Goal: Task Accomplishment & Management: Use online tool/utility

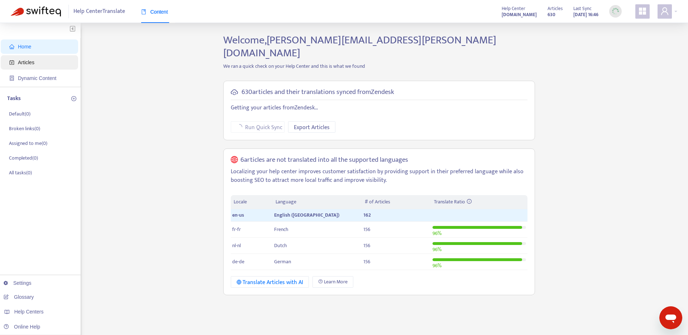
click at [18, 59] on span "Articles" at bounding box center [26, 62] width 16 height 6
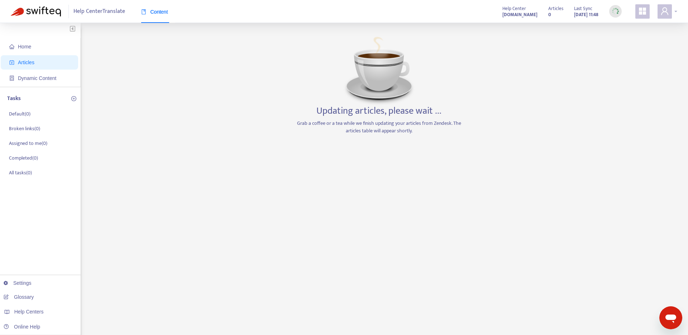
click at [659, 16] on span at bounding box center [665, 11] width 14 height 14
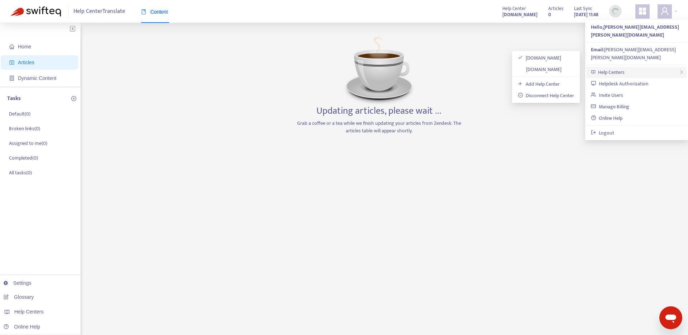
click at [643, 67] on div "Help Centers" at bounding box center [637, 72] width 100 height 11
click at [560, 66] on link "support.hub.vanmoof.com" at bounding box center [540, 69] width 44 height 8
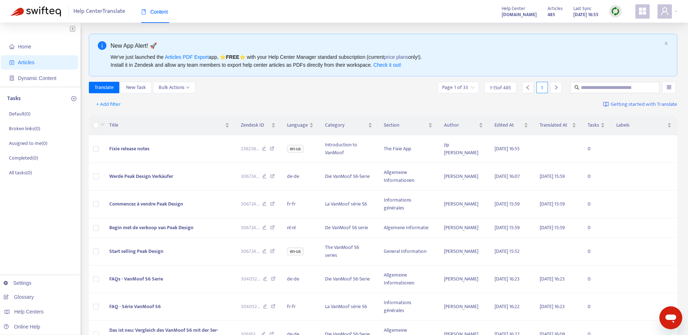
click at [614, 10] on img at bounding box center [615, 11] width 9 height 9
click at [620, 38] on link "Full Sync" at bounding box center [628, 37] width 26 height 8
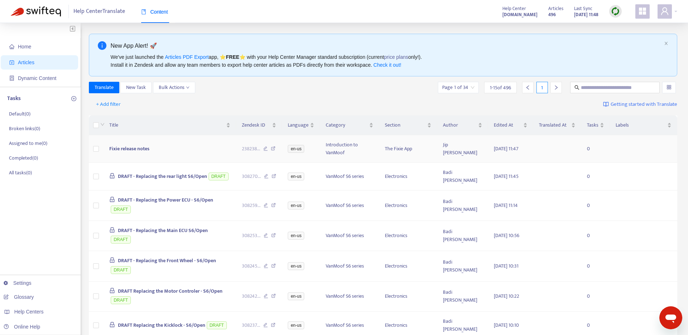
click at [137, 147] on span "Fixie release notes" at bounding box center [129, 148] width 40 height 8
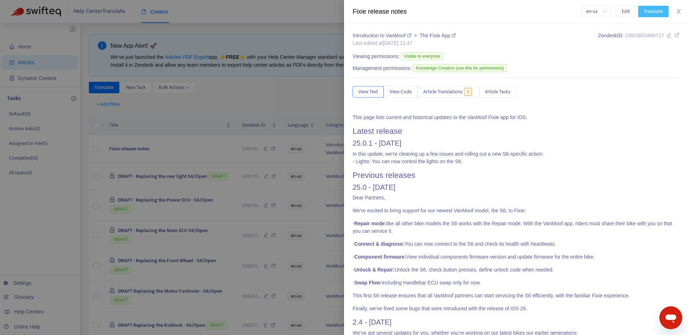
click at [653, 13] on span "Translate" at bounding box center [653, 12] width 19 height 8
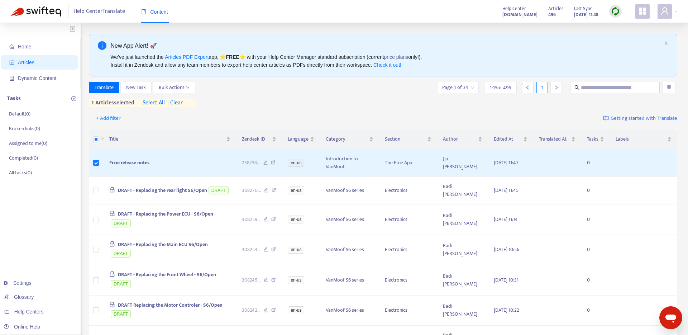
click at [107, 94] on div "Translate New Task Bulk Actions Page 1 of 34 1 - 15 of 496 1 1 articles selecte…" at bounding box center [383, 94] width 589 height 25
click at [106, 89] on span "Translate" at bounding box center [104, 88] width 19 height 8
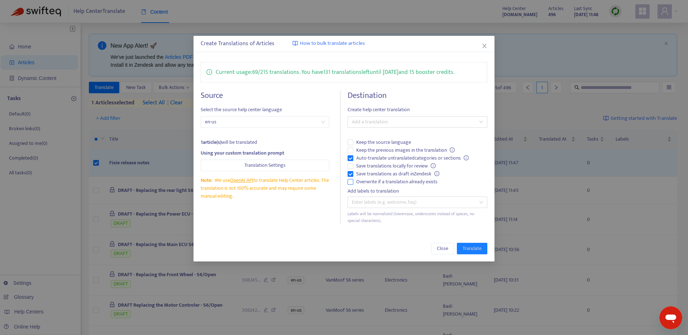
click at [353, 182] on span "Overwrite if a translation already exists" at bounding box center [396, 182] width 87 height 8
click at [365, 178] on span "Overwrite if a translation already exists" at bounding box center [396, 182] width 87 height 8
click at [374, 159] on span "Auto-translate untranslated categories or sections" at bounding box center [412, 158] width 118 height 8
click at [367, 173] on span "Save translations as draft in Zendesk" at bounding box center [397, 174] width 89 height 8
click at [354, 182] on span "Overwrite if a translation already exists" at bounding box center [396, 182] width 87 height 8
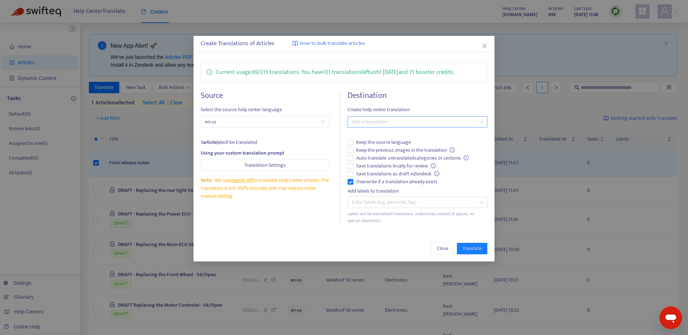
click at [384, 119] on div at bounding box center [413, 122] width 129 height 9
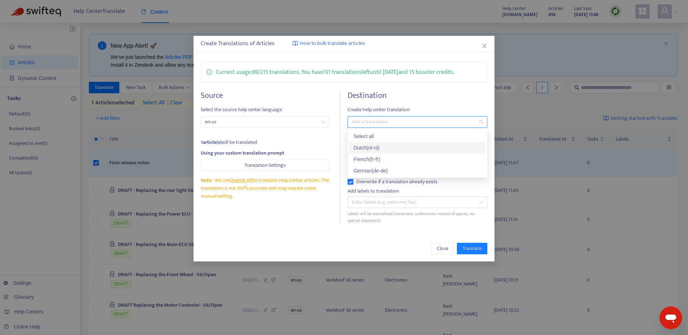
click at [379, 147] on div "Dutch ( nl-nl )" at bounding box center [417, 148] width 128 height 8
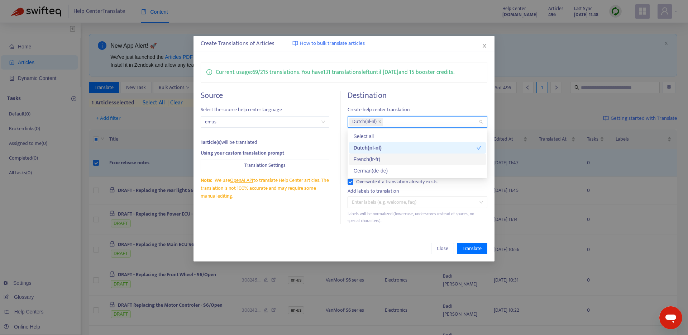
click at [379, 160] on div "French ( fr-fr )" at bounding box center [417, 159] width 128 height 8
click at [379, 169] on div "German ( de-de )" at bounding box center [417, 171] width 128 height 8
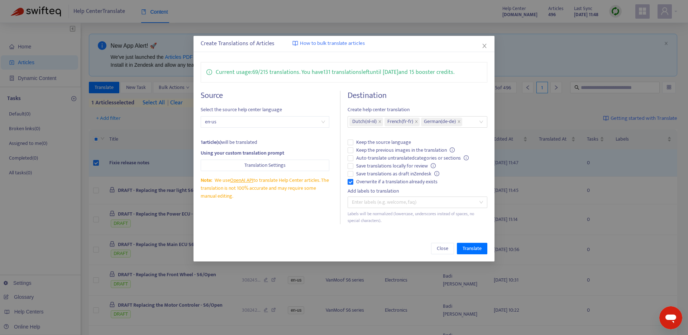
click at [363, 245] on div "Close Translate" at bounding box center [344, 248] width 287 height 11
click at [474, 248] on span "Translate" at bounding box center [472, 248] width 19 height 8
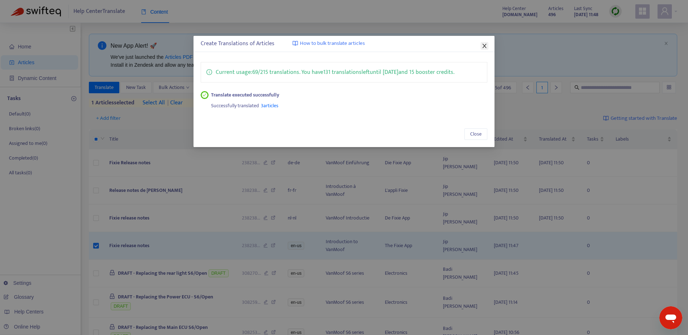
click at [486, 44] on icon "close" at bounding box center [485, 46] width 4 height 4
